Goal: Information Seeking & Learning: Learn about a topic

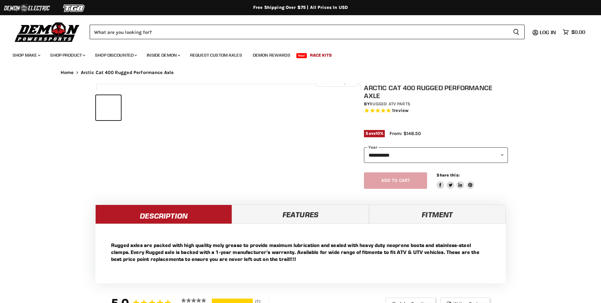
select select "******"
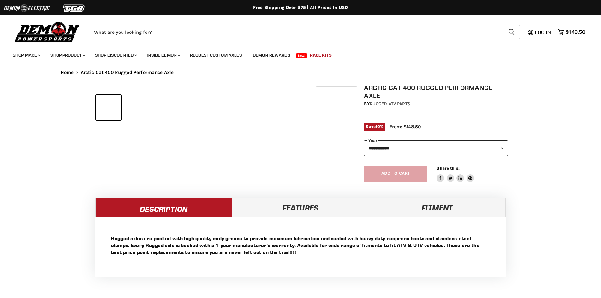
select select "******"
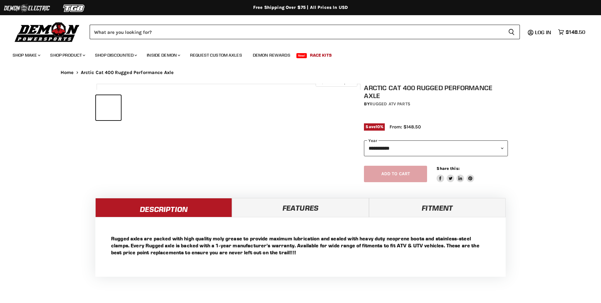
select select "******"
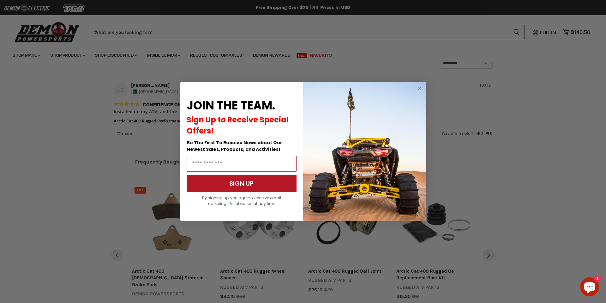
scroll to position [497, 0]
